Goal: Transaction & Acquisition: Purchase product/service

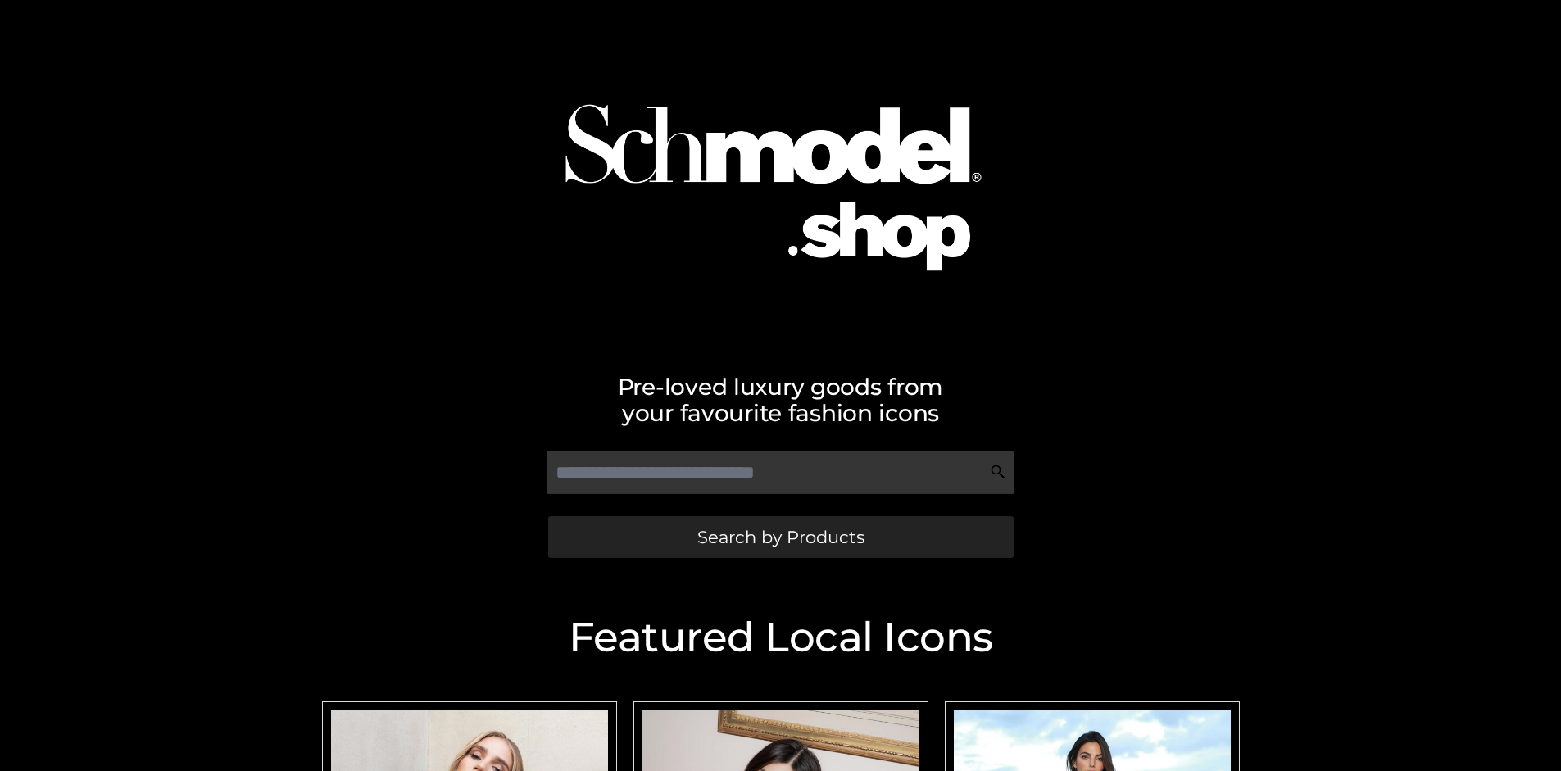
click at [780, 537] on span "Search by Products" at bounding box center [780, 536] width 167 height 17
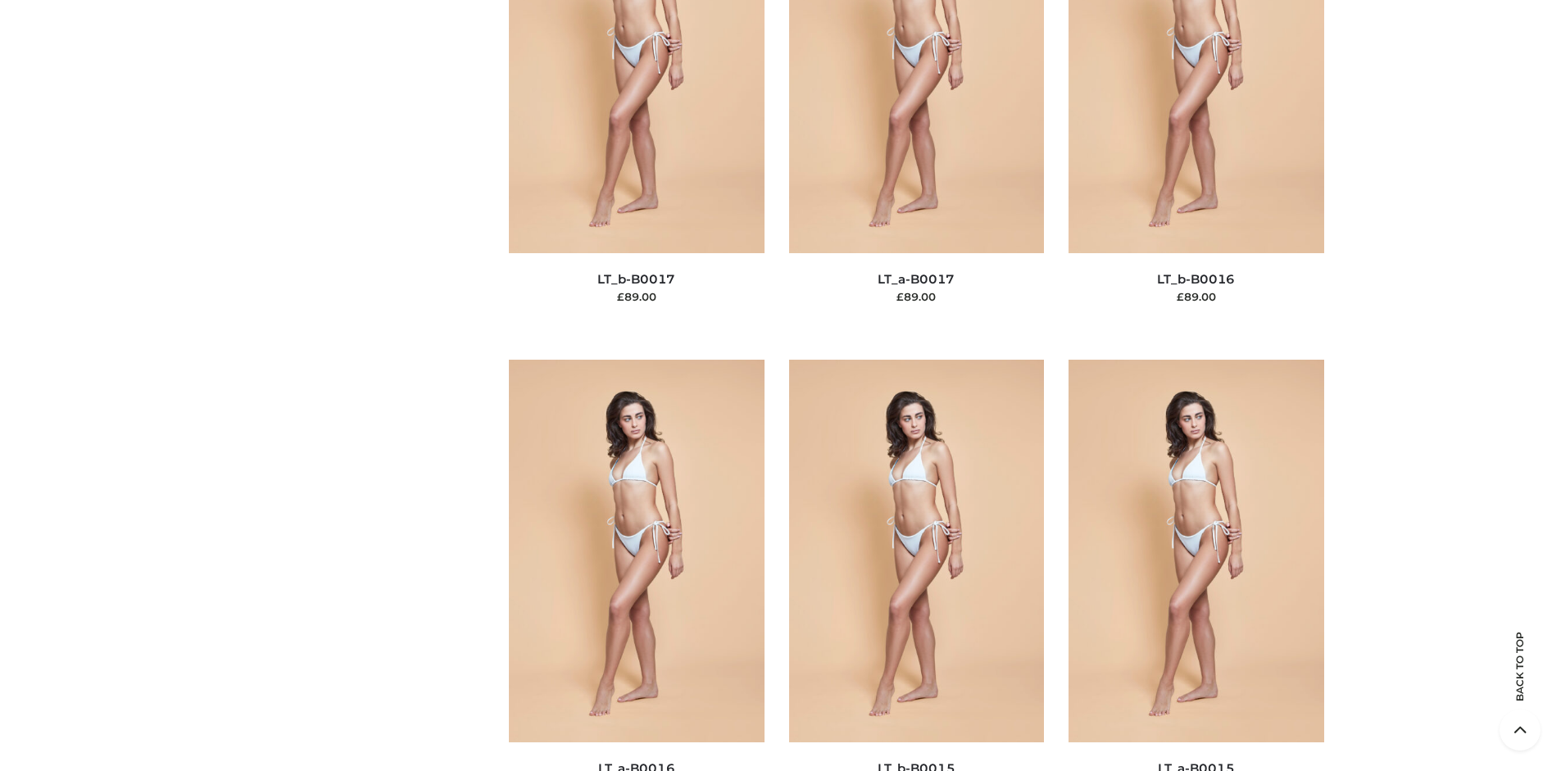
scroll to position [5498, 0]
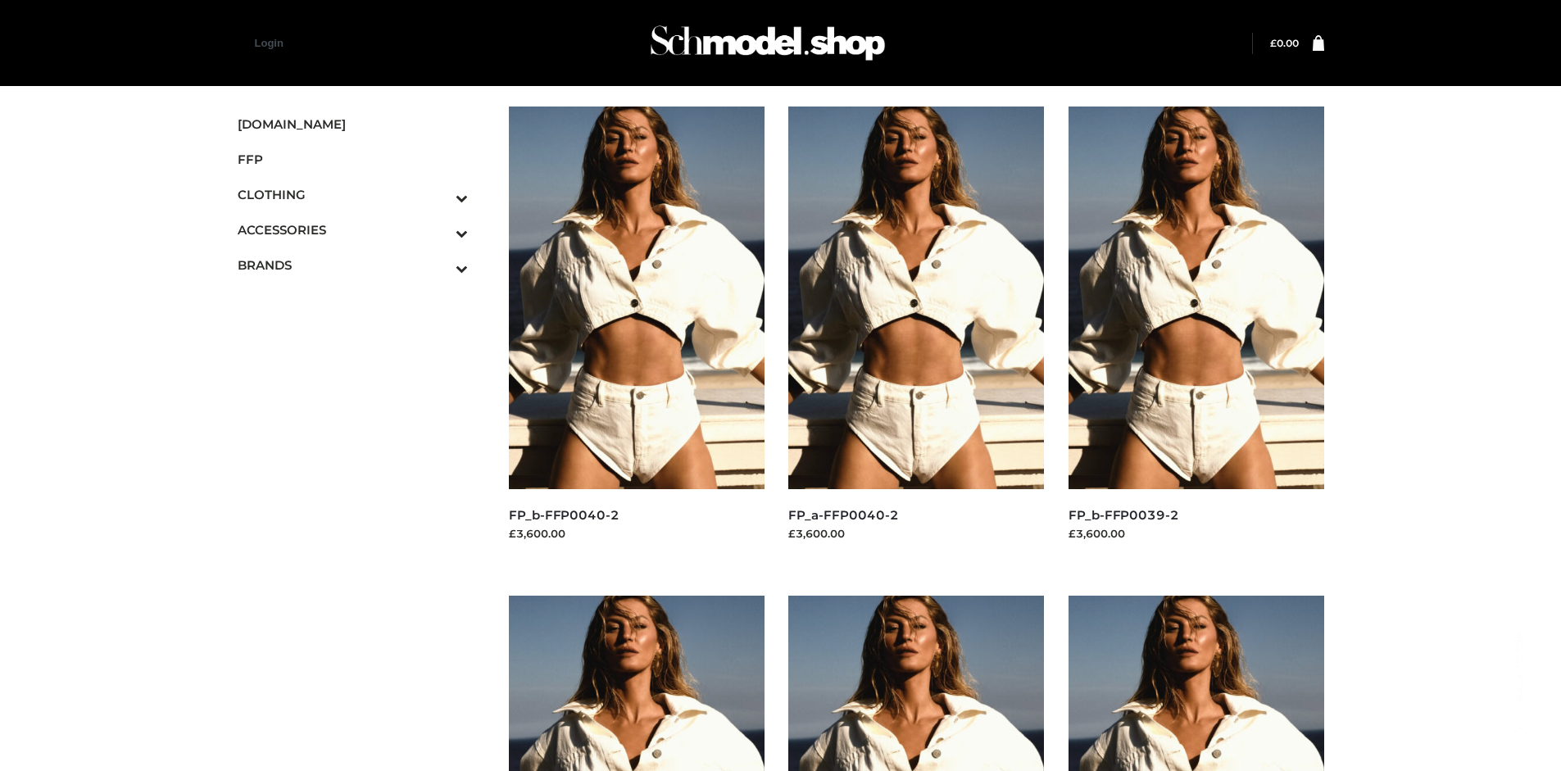
scroll to position [771, 0]
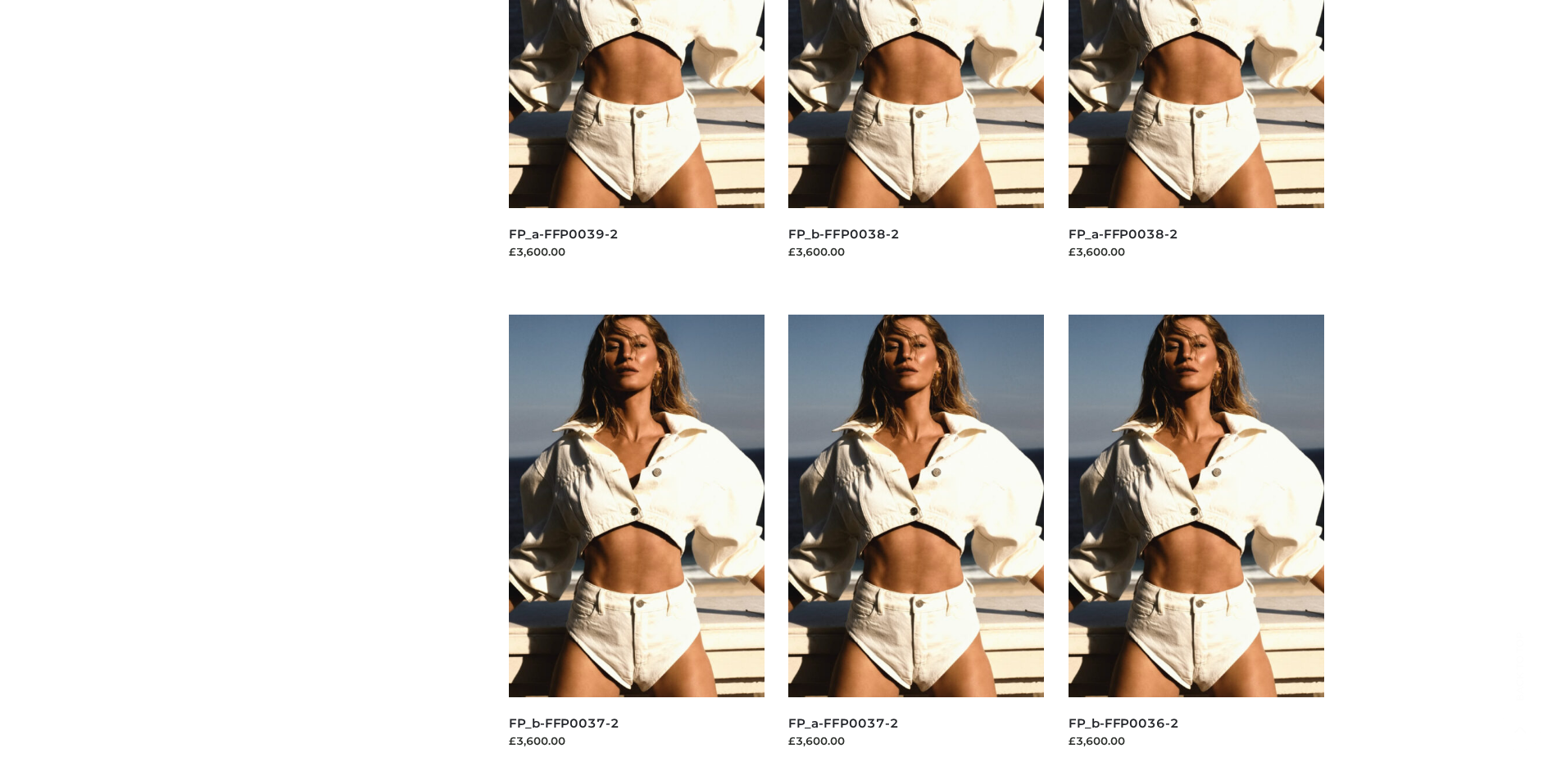
click at [916, 542] on img at bounding box center [916, 506] width 256 height 383
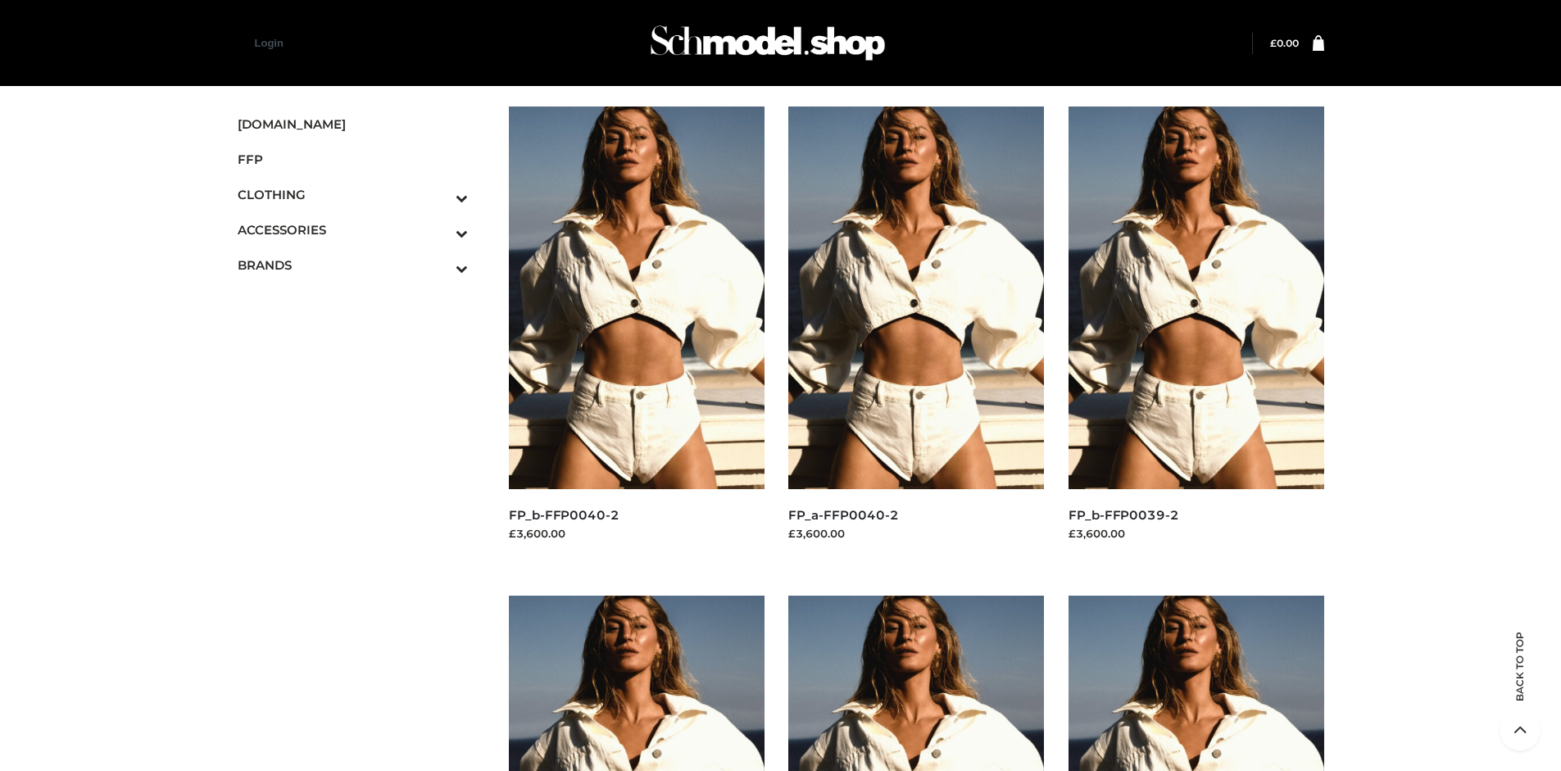
click at [636, 334] on img at bounding box center [637, 298] width 256 height 383
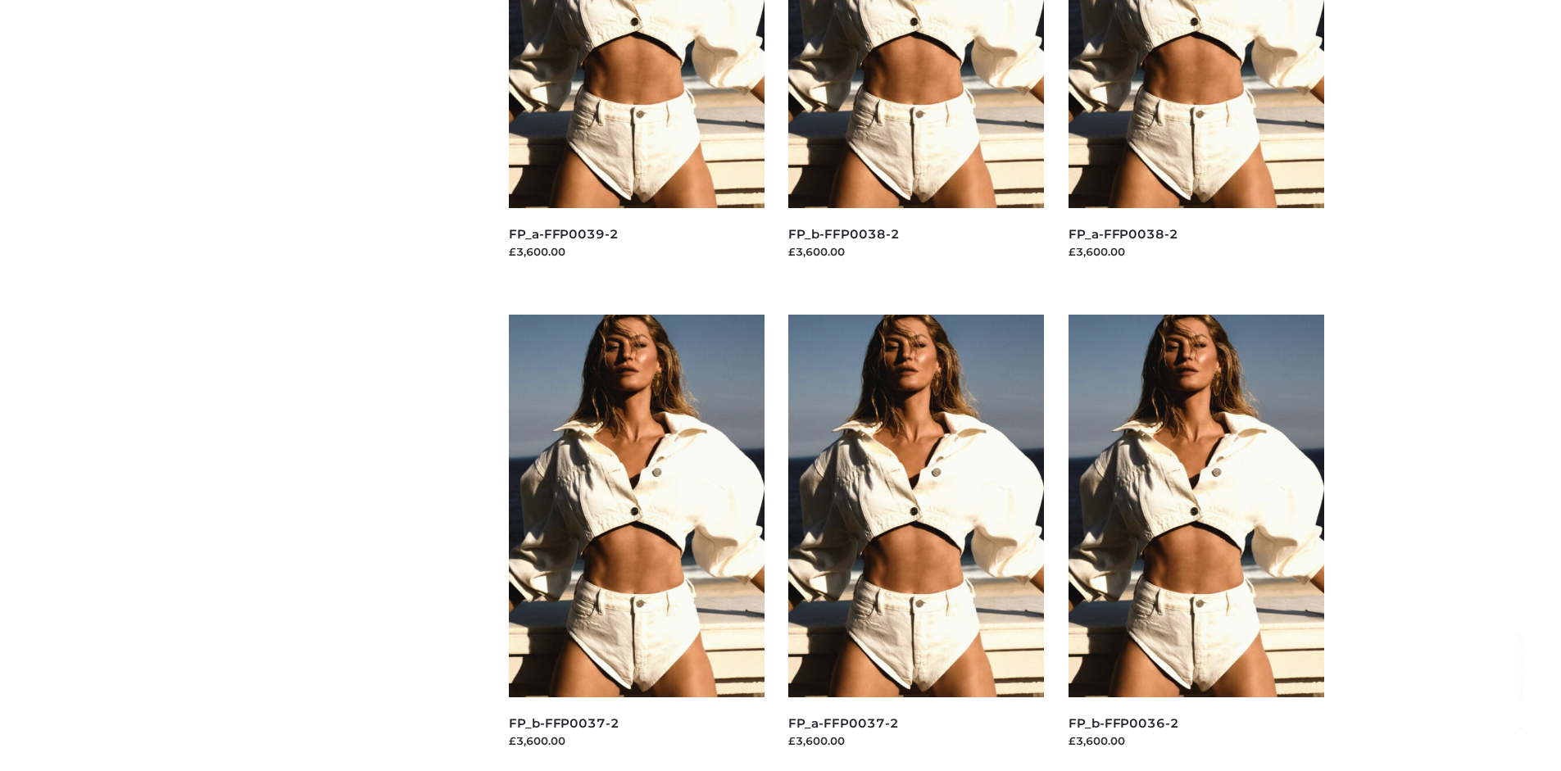
click at [1195, 542] on img at bounding box center [1196, 506] width 256 height 383
click at [916, 542] on img at bounding box center [916, 506] width 256 height 383
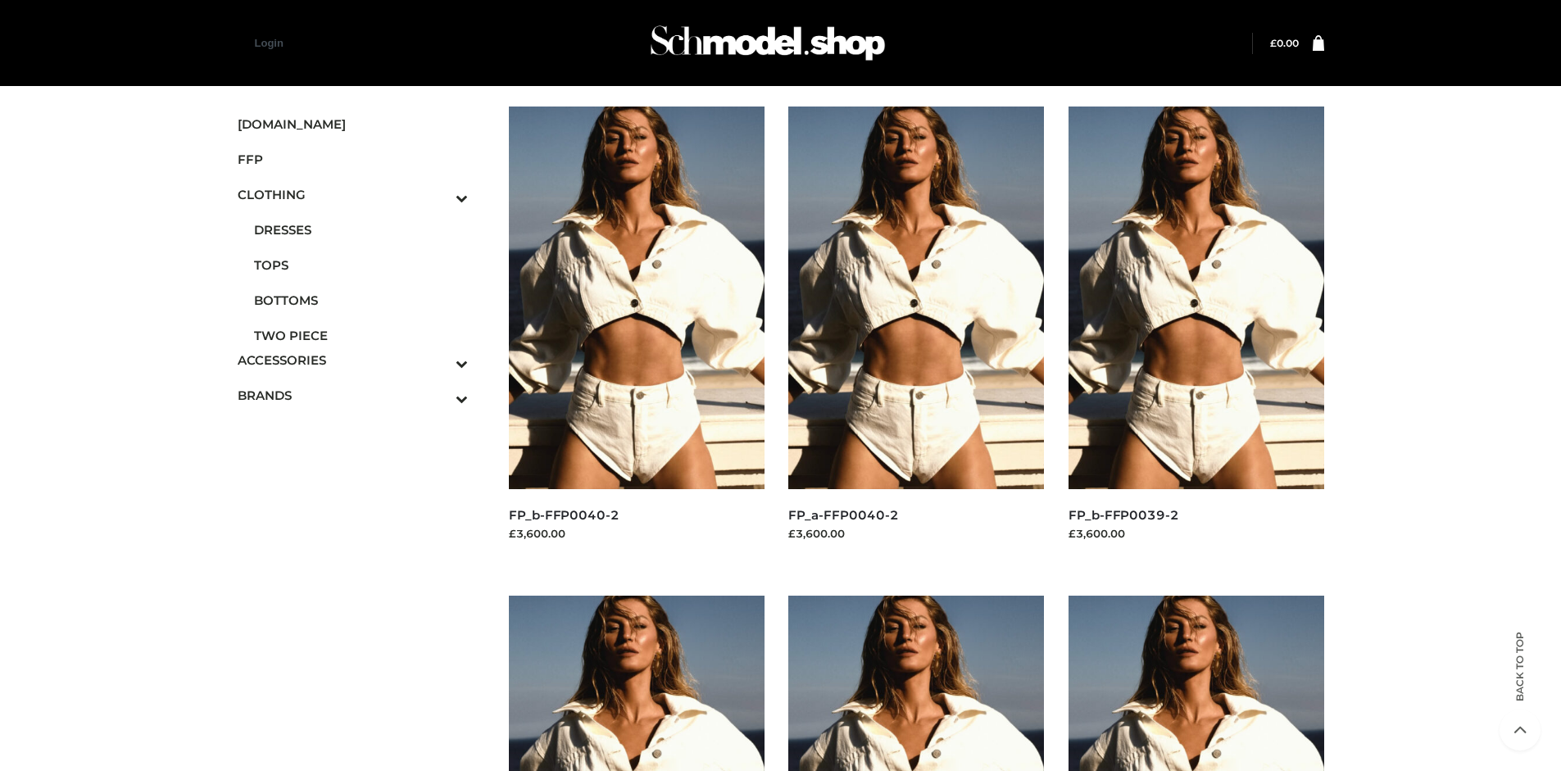
click at [360, 335] on span "TWO PIECE" at bounding box center [361, 335] width 215 height 19
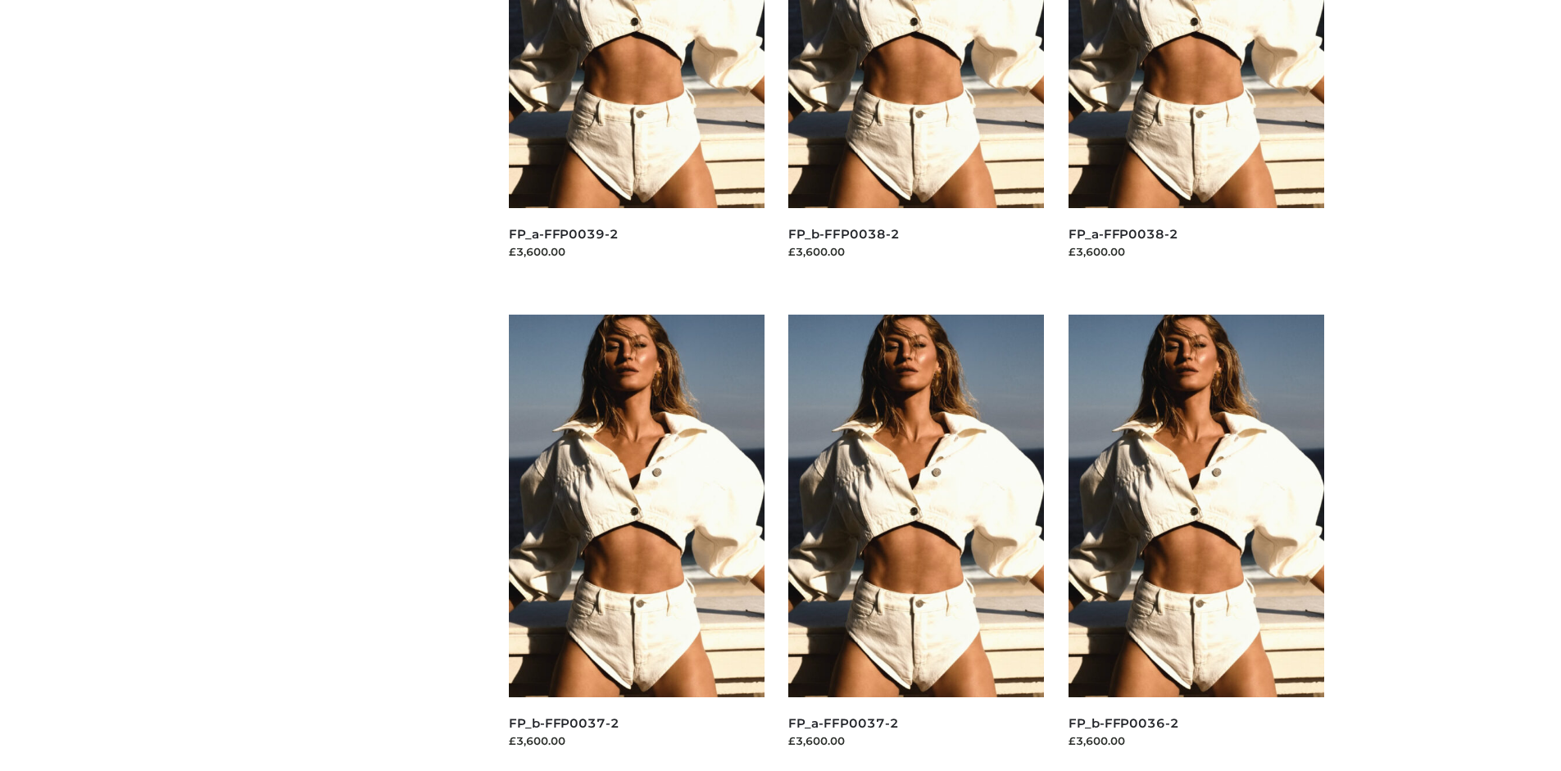
click at [636, 542] on img at bounding box center [637, 506] width 256 height 383
click at [1195, 542] on img at bounding box center [1196, 506] width 256 height 383
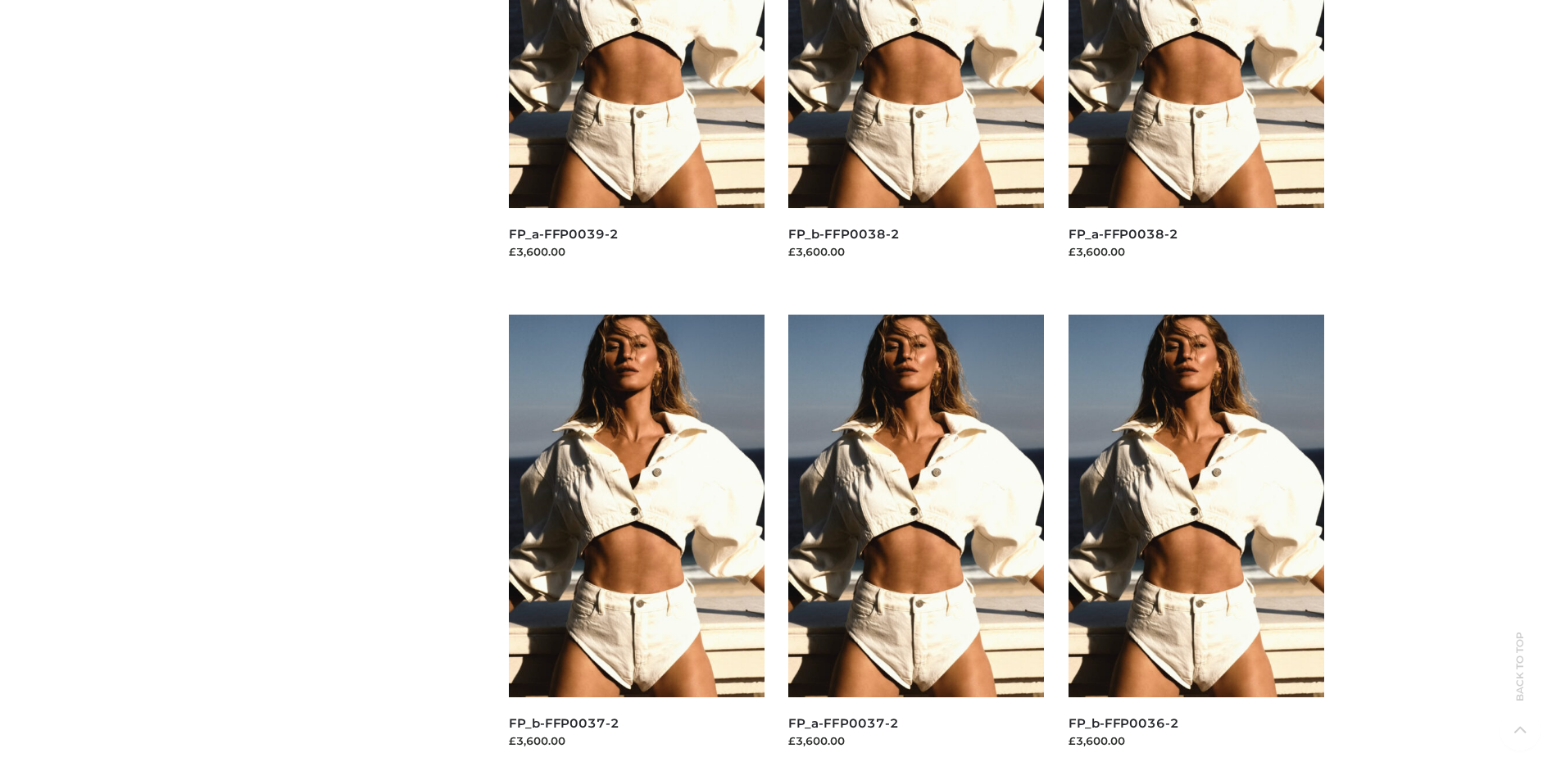
click at [916, 542] on img at bounding box center [916, 506] width 256 height 383
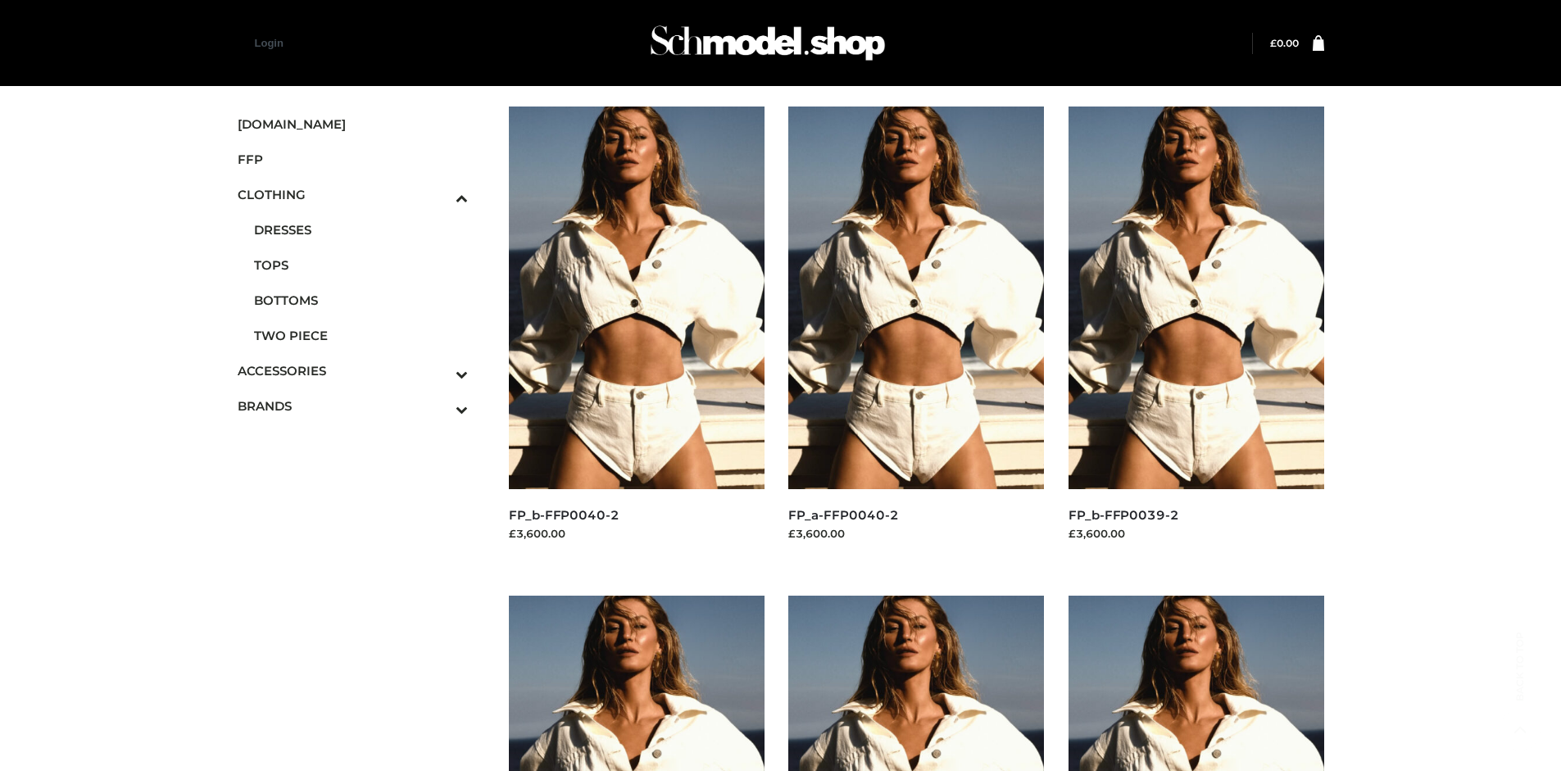
click at [439, 406] on icon "Toggle Submenu" at bounding box center [376, 409] width 184 height 19
click at [360, 335] on span "PARKERSMITH" at bounding box center [361, 335] width 215 height 19
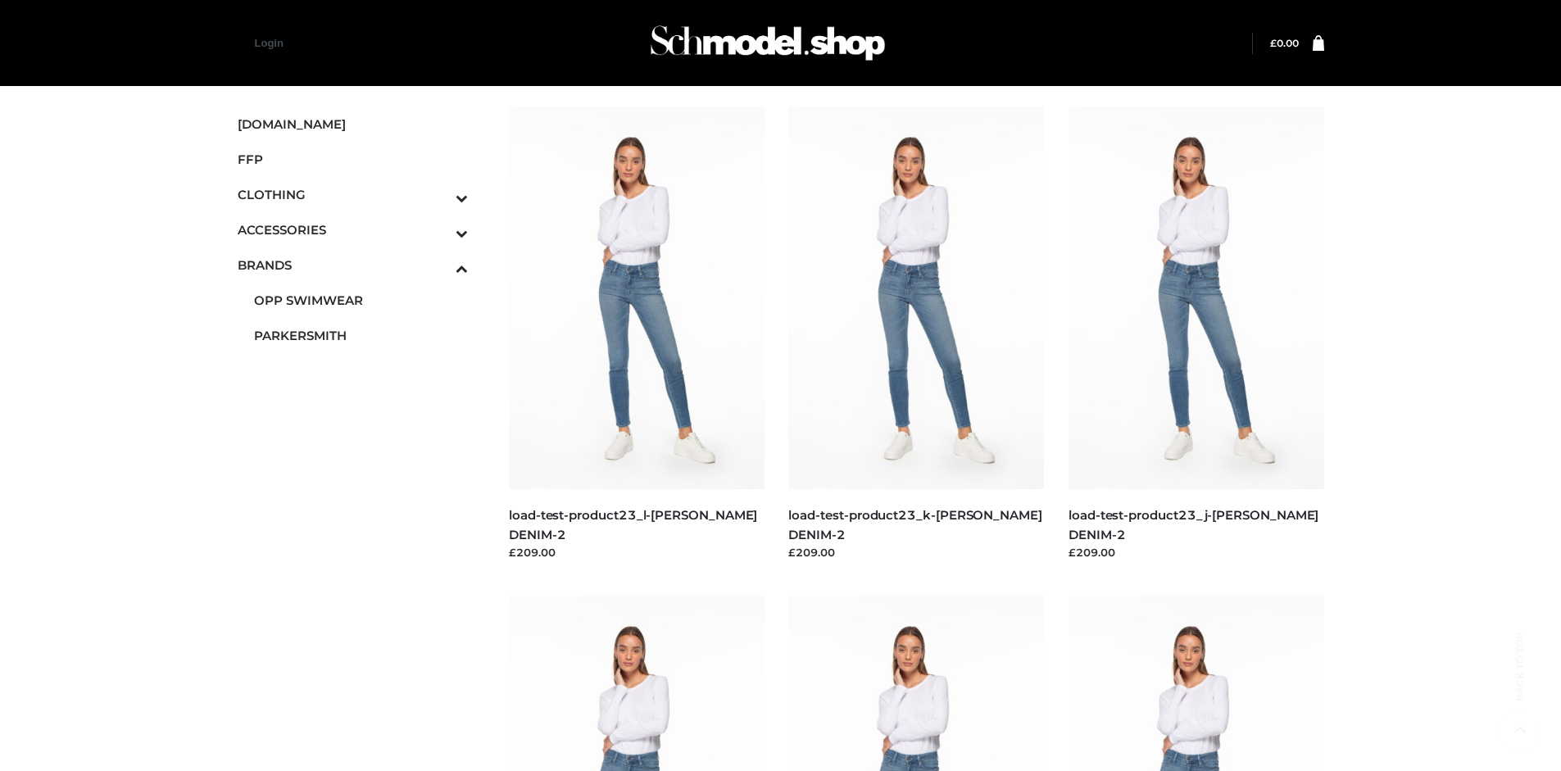
scroll to position [1260, 0]
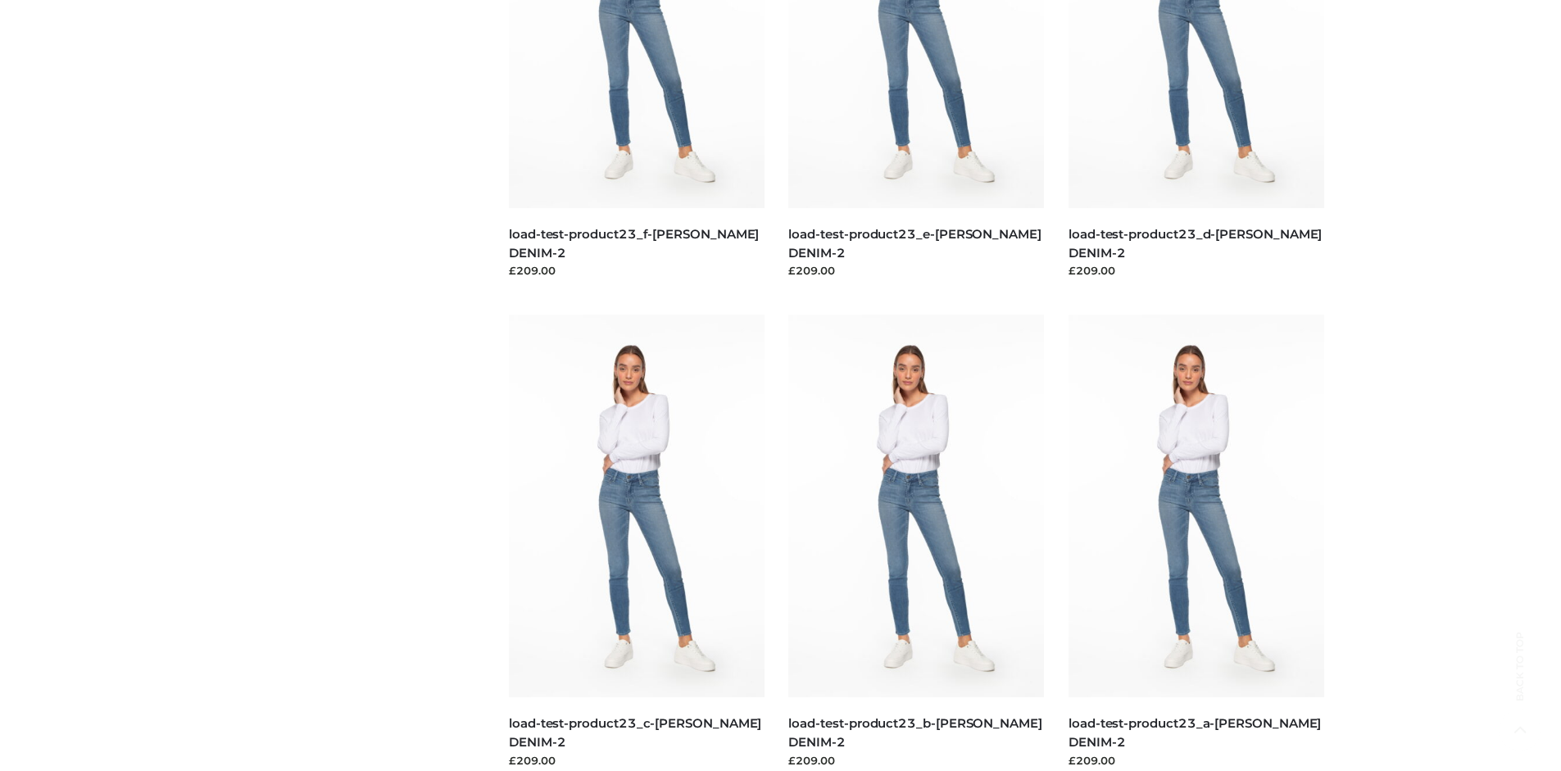
click at [636, 542] on img at bounding box center [637, 506] width 256 height 383
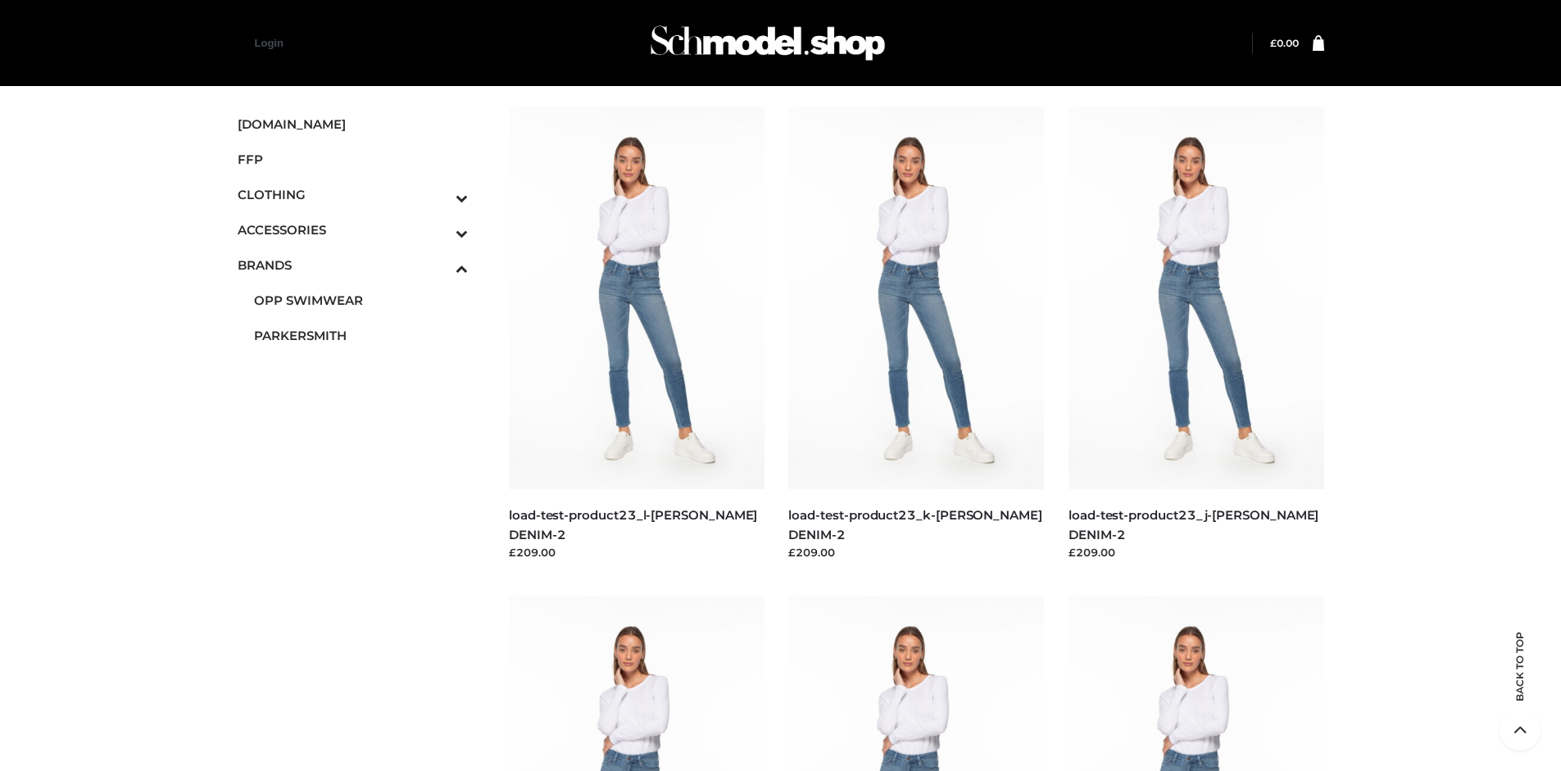
click at [636, 334] on img at bounding box center [637, 298] width 256 height 383
click at [916, 334] on img at bounding box center [916, 298] width 256 height 383
click at [439, 229] on icon "Toggle Submenu" at bounding box center [376, 233] width 184 height 19
click at [0, 0] on span "BAGS" at bounding box center [0, 0] width 0 height 0
